Goal: Task Accomplishment & Management: Manage account settings

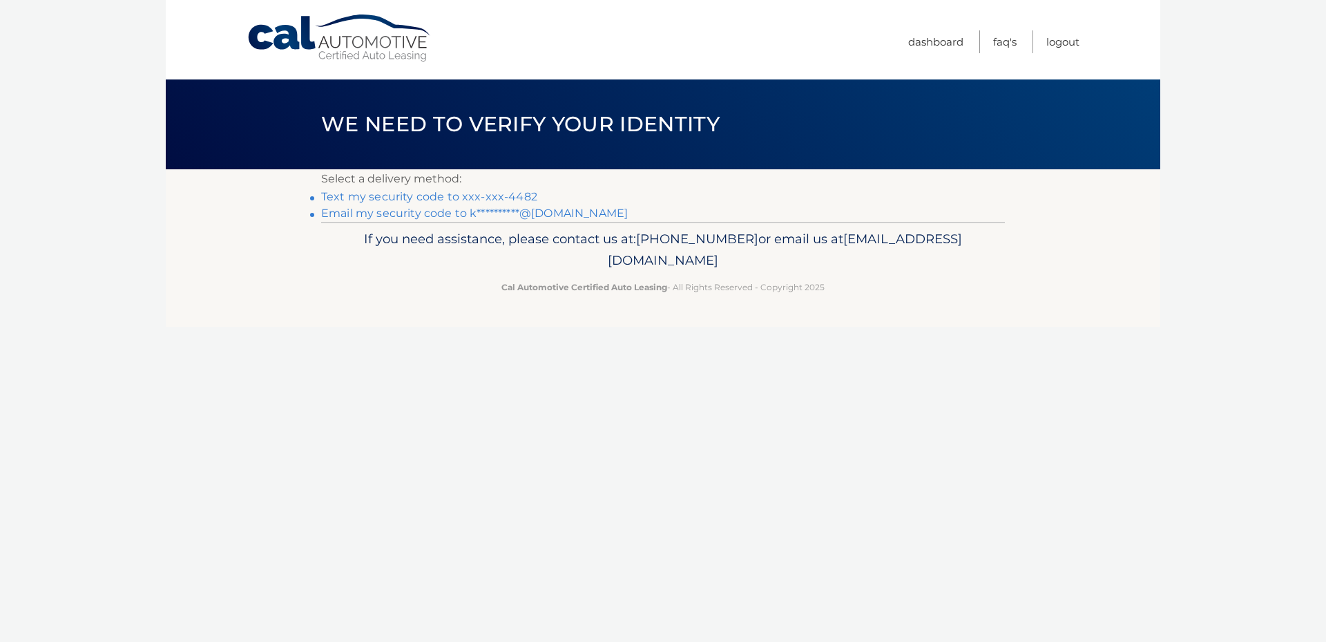
click at [398, 197] on link "Text my security code to xxx-xxx-4482" at bounding box center [429, 196] width 216 height 13
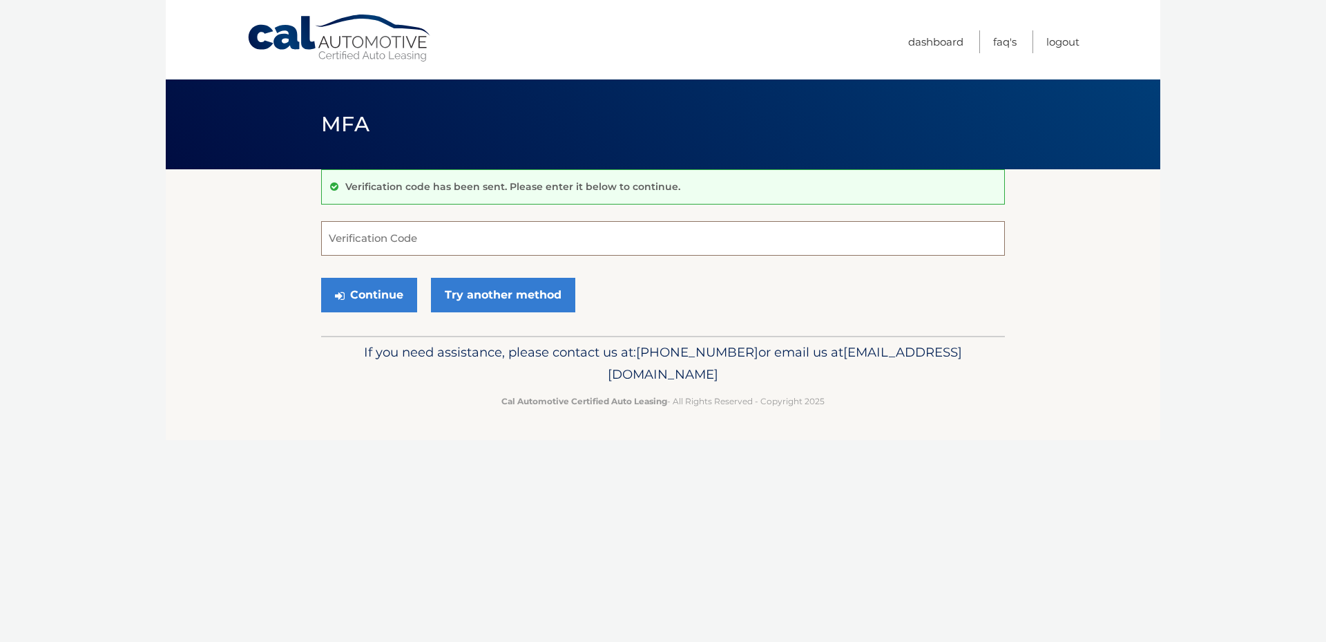
click at [367, 250] on input "Verification Code" at bounding box center [663, 238] width 684 height 35
type input "443988"
click at [365, 294] on button "Continue" at bounding box center [369, 295] width 96 height 35
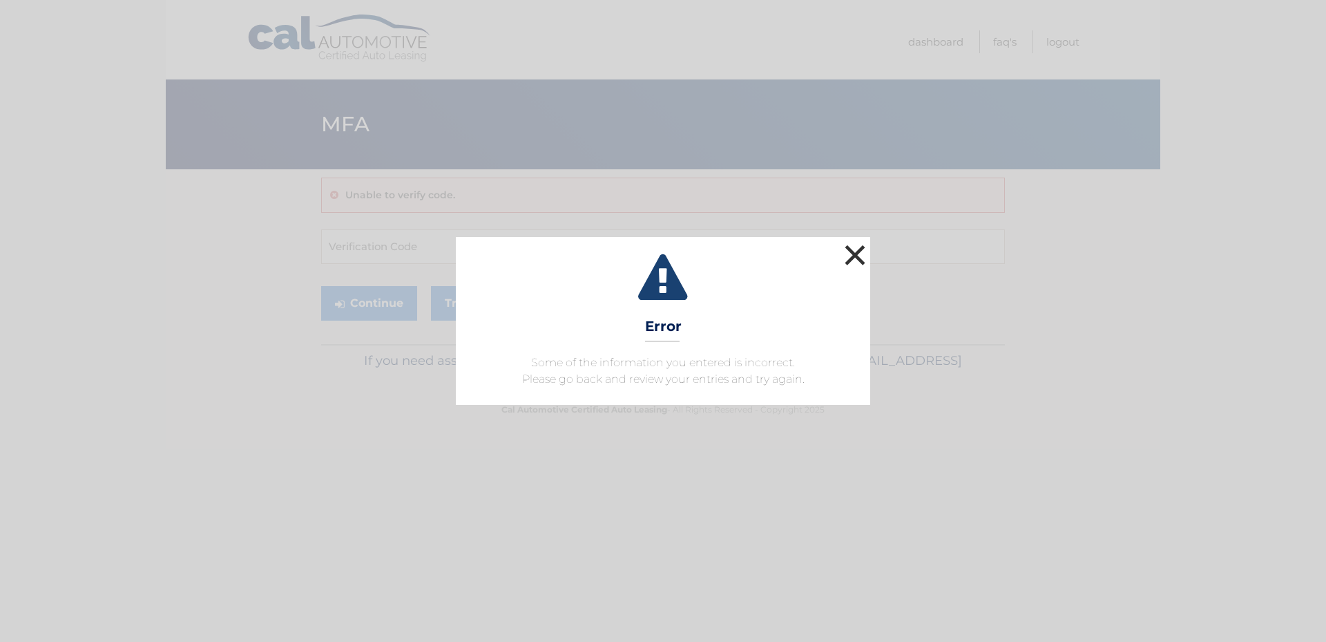
click at [848, 246] on button "×" at bounding box center [855, 255] width 28 height 28
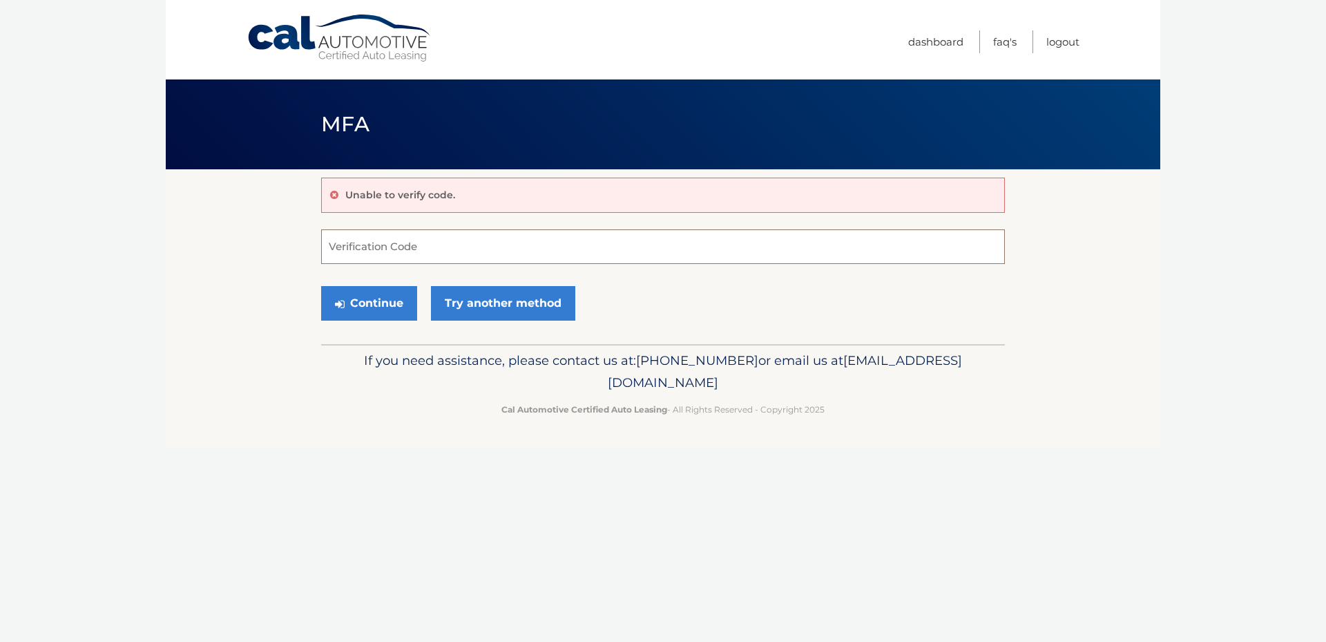
click at [432, 245] on input "Verification Code" at bounding box center [663, 246] width 684 height 35
type input "443988"
click at [342, 297] on button "Continue" at bounding box center [369, 303] width 96 height 35
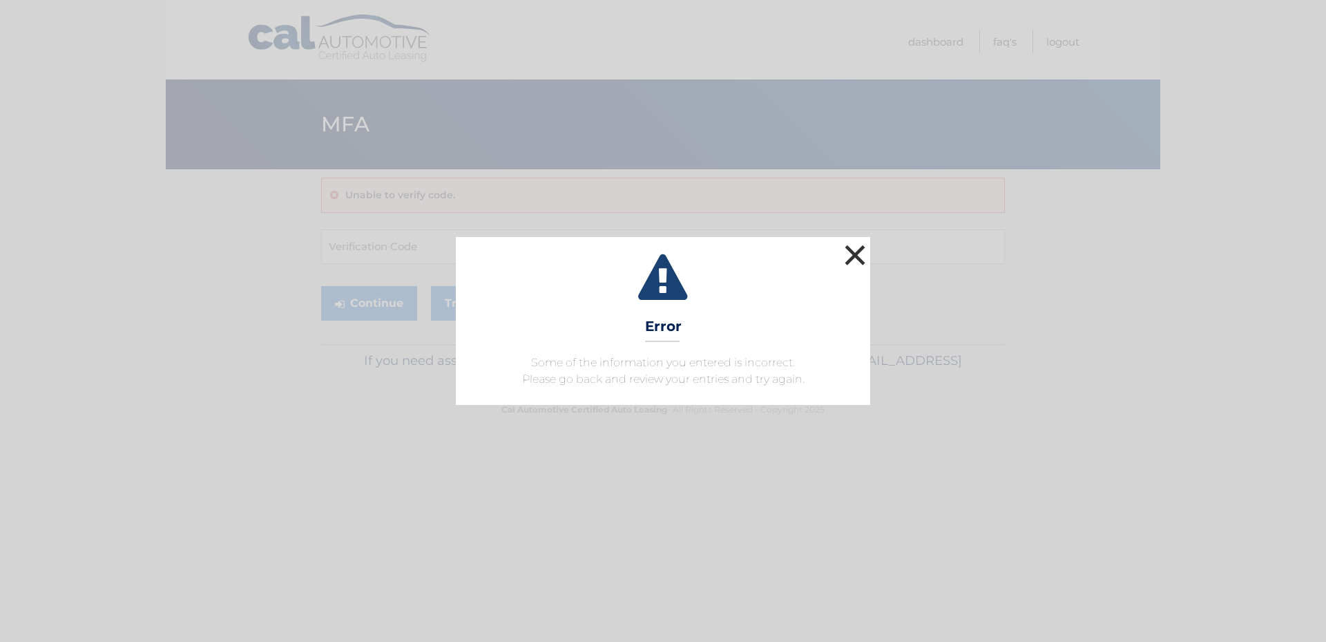
click at [842, 253] on button "×" at bounding box center [855, 255] width 28 height 28
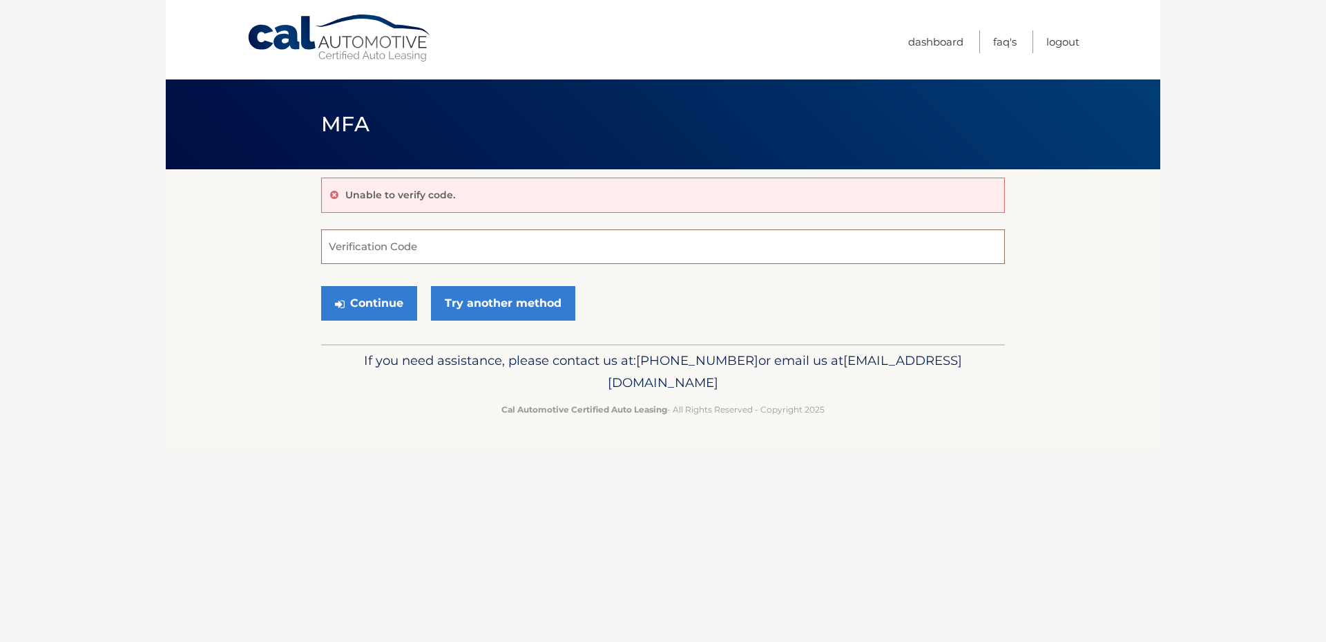
click at [383, 247] on input "Verification Code" at bounding box center [663, 246] width 684 height 35
type input "443998"
click at [401, 301] on button "Continue" at bounding box center [369, 303] width 96 height 35
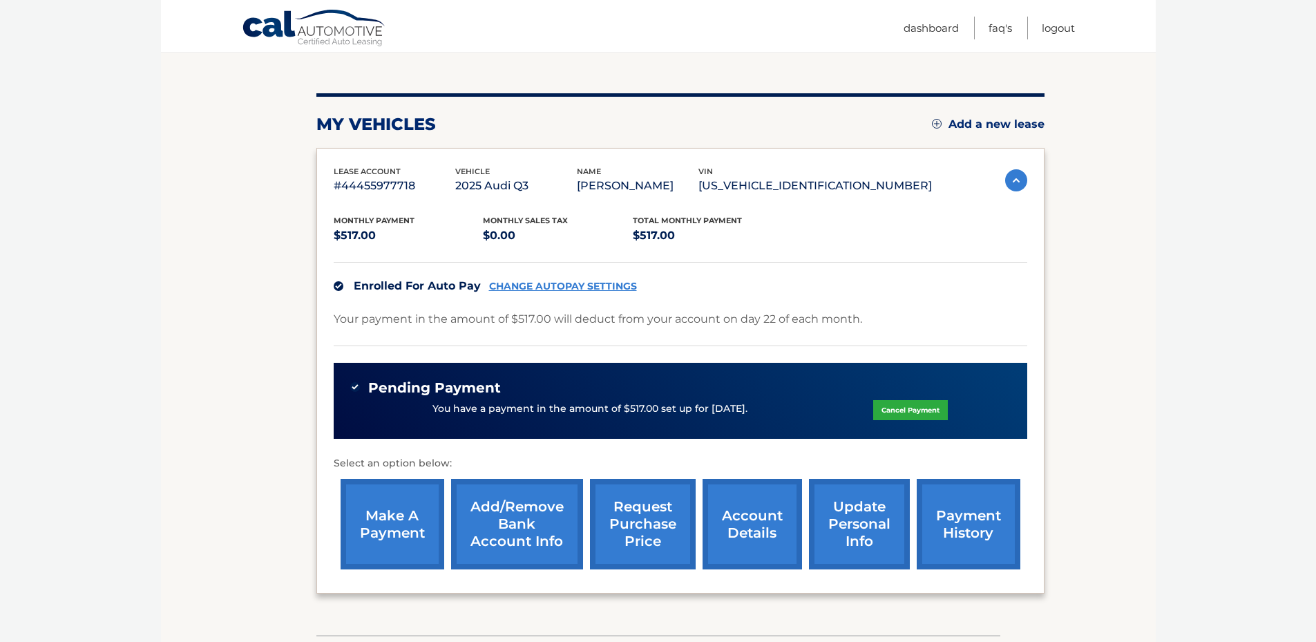
scroll to position [207, 0]
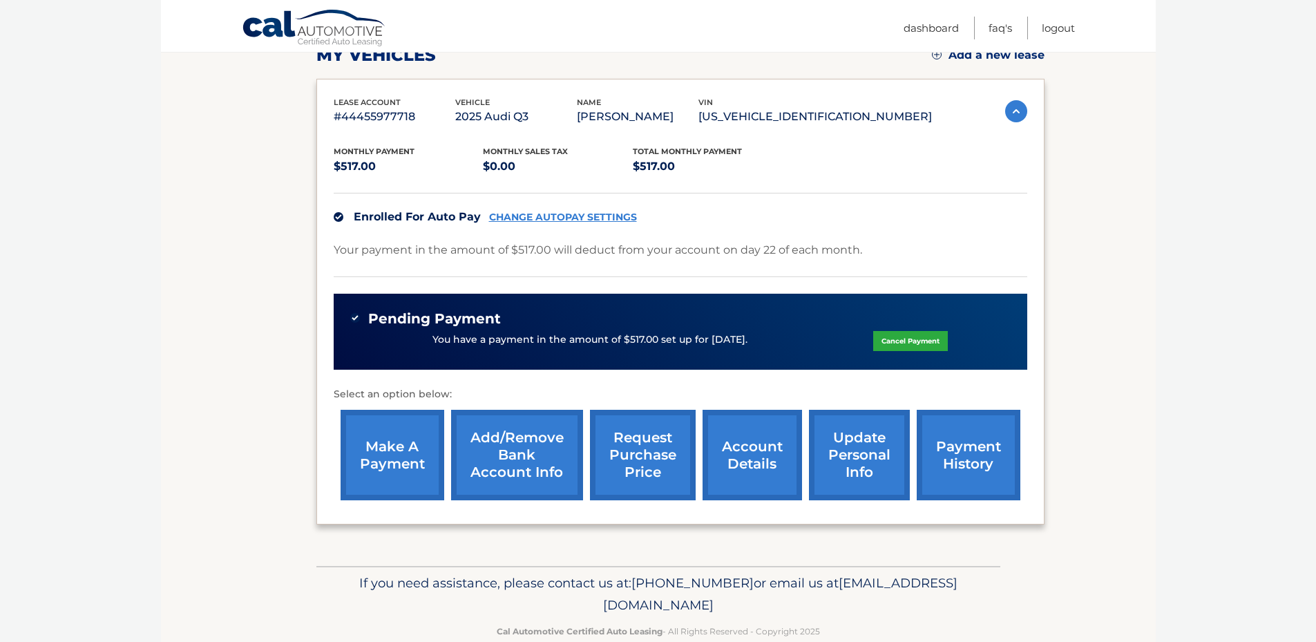
click at [408, 343] on div "You have a payment in the amount of $517.00 set up for [DATE]. Cancel Payment" at bounding box center [680, 340] width 660 height 26
